Goal: Find specific page/section: Find specific page/section

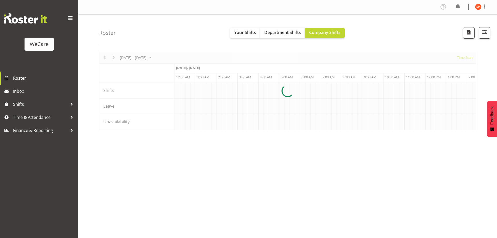
select select "shiftH"
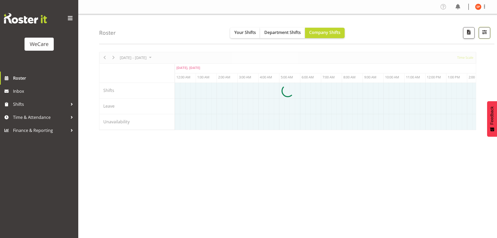
click at [489, 32] on button "button" at bounding box center [484, 32] width 11 height 11
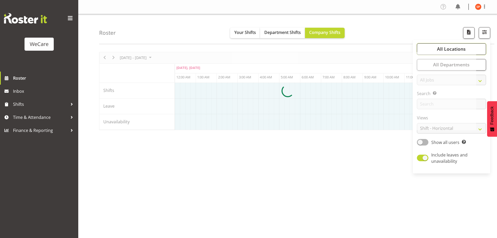
click at [466, 45] on button "All Locations" at bounding box center [451, 48] width 69 height 11
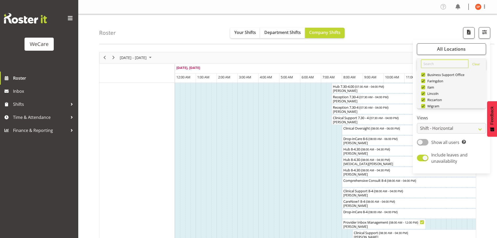
click at [441, 62] on input "text" at bounding box center [444, 63] width 47 height 8
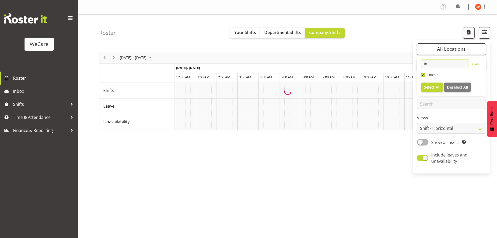
type input "lin"
click at [430, 86] on span "Select All" at bounding box center [432, 87] width 16 height 5
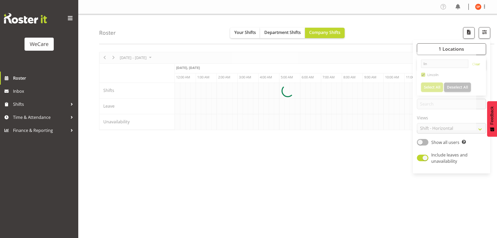
scroll to position [0, 501]
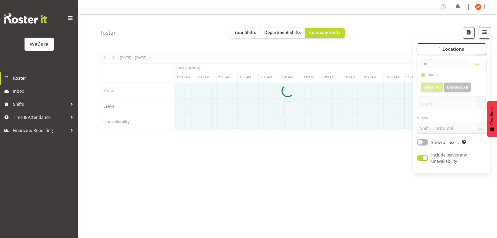
click at [443, 129] on div at bounding box center [287, 91] width 377 height 78
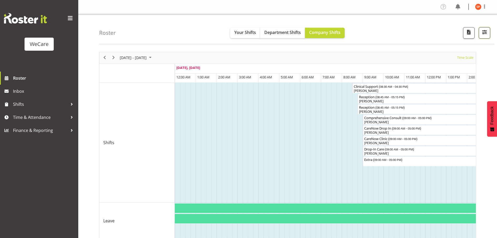
click at [481, 34] on span "button" at bounding box center [484, 32] width 7 height 7
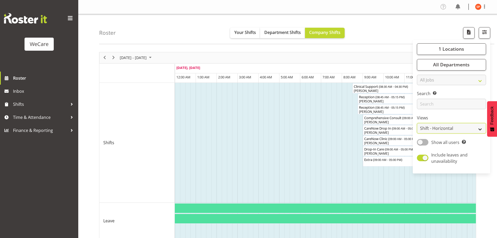
click at [445, 128] on select "Staff Role Shift - Horizontal Shift - Vertical Staff - Location" at bounding box center [451, 128] width 69 height 10
select select "staff"
click at [417, 123] on select "Staff Role Shift - Horizontal Shift - Vertical Staff - Location" at bounding box center [451, 128] width 69 height 10
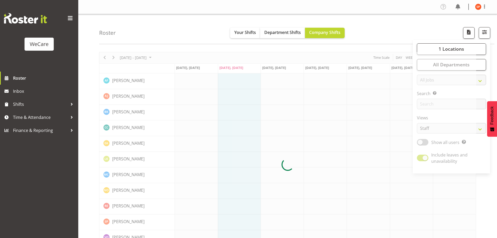
click at [389, 26] on div "Roster Your Shifts Department Shifts Company Shifts 1 Locations lin Clear [GEOG…" at bounding box center [296, 29] width 395 height 30
